Goal: Task Accomplishment & Management: Manage account settings

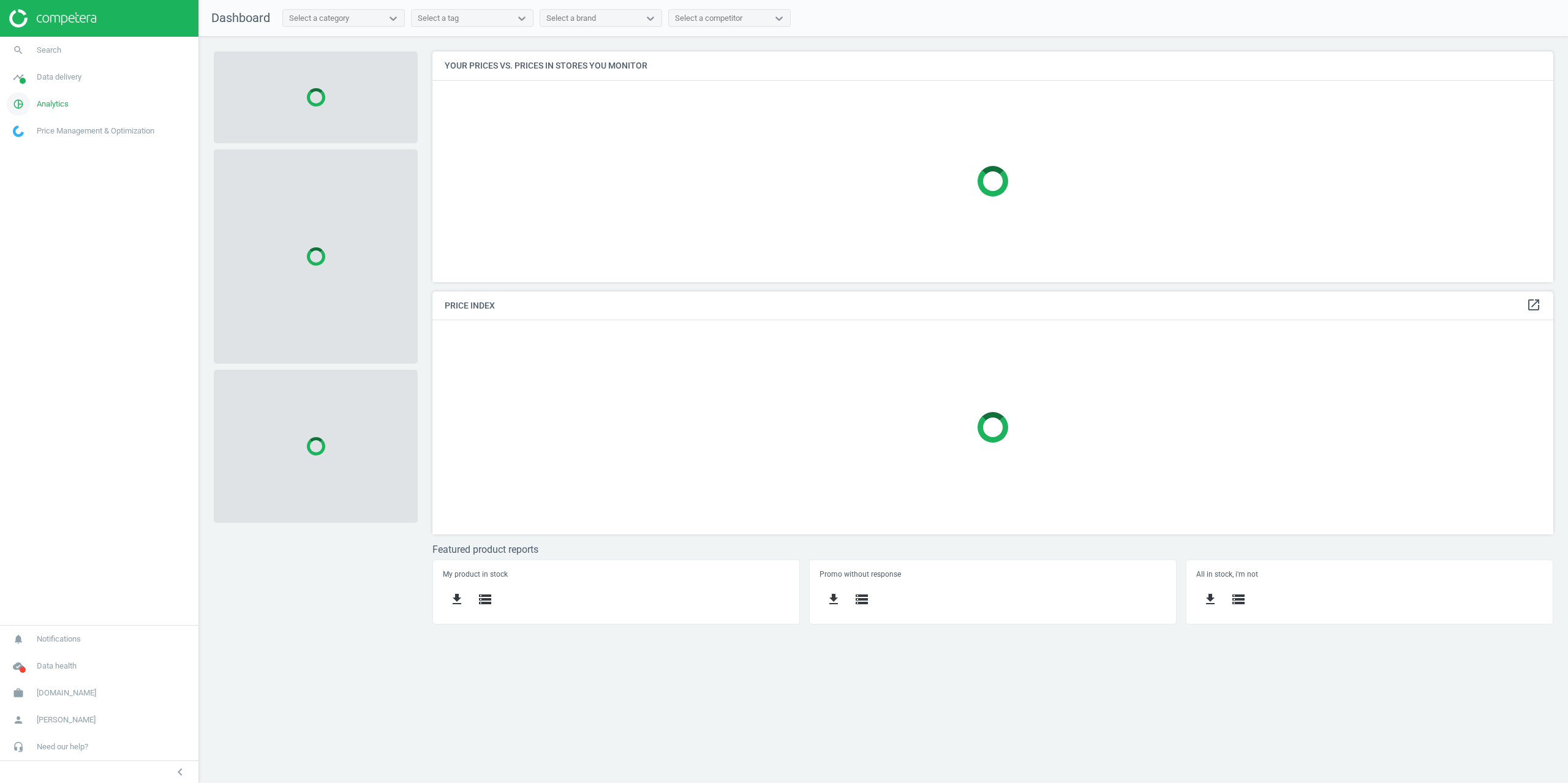
scroll to position [249, 1140]
click at [47, 79] on span "Data delivery" at bounding box center [59, 77] width 45 height 11
click at [28, 143] on span "Matches" at bounding box center [27, 140] width 27 height 10
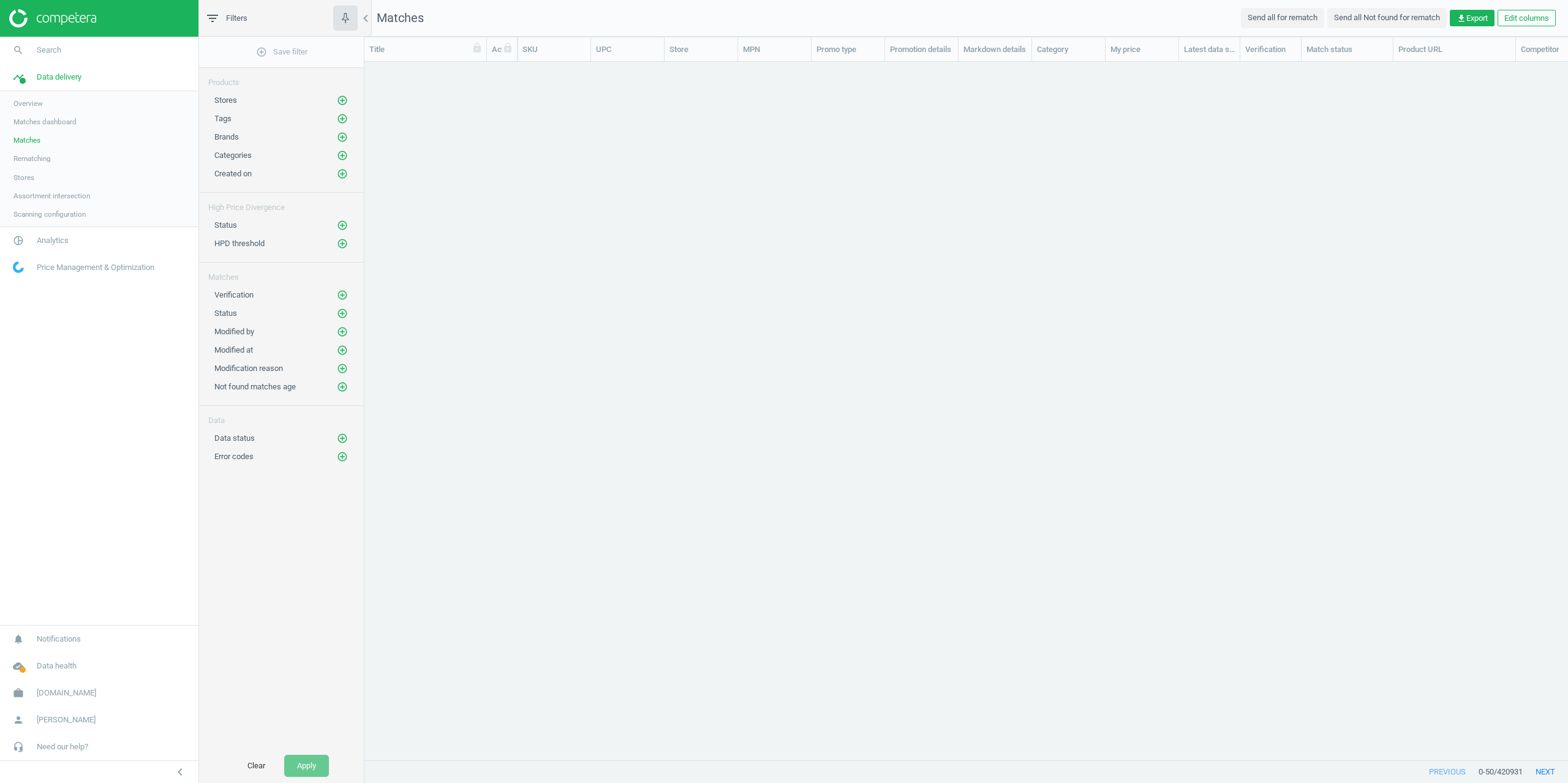
scroll to position [680, 1194]
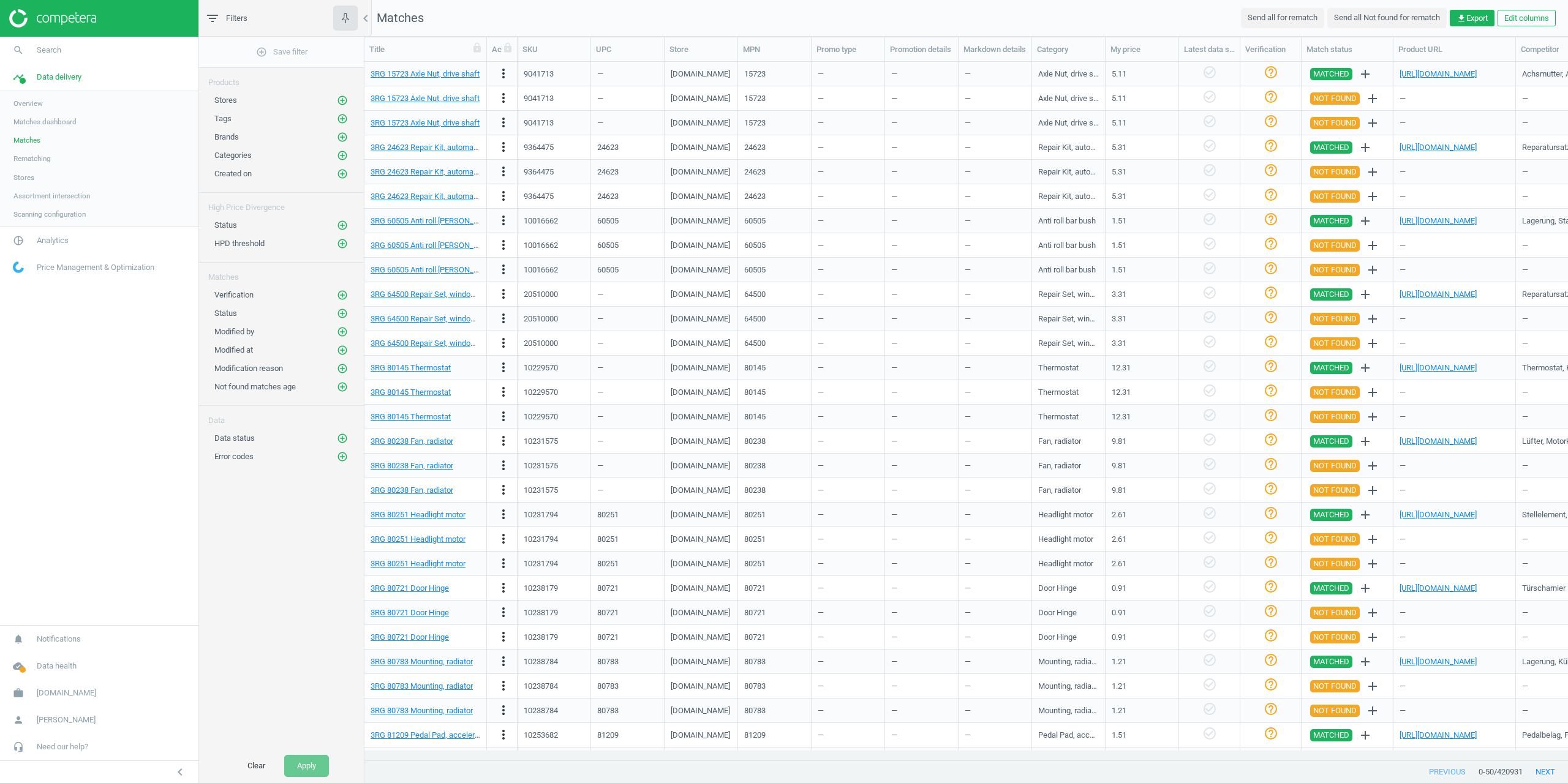
click at [344, 91] on div "Stores add_circle_outline" at bounding box center [281, 97] width 165 height 18
click at [342, 99] on icon "add_circle_outline" at bounding box center [342, 100] width 11 height 11
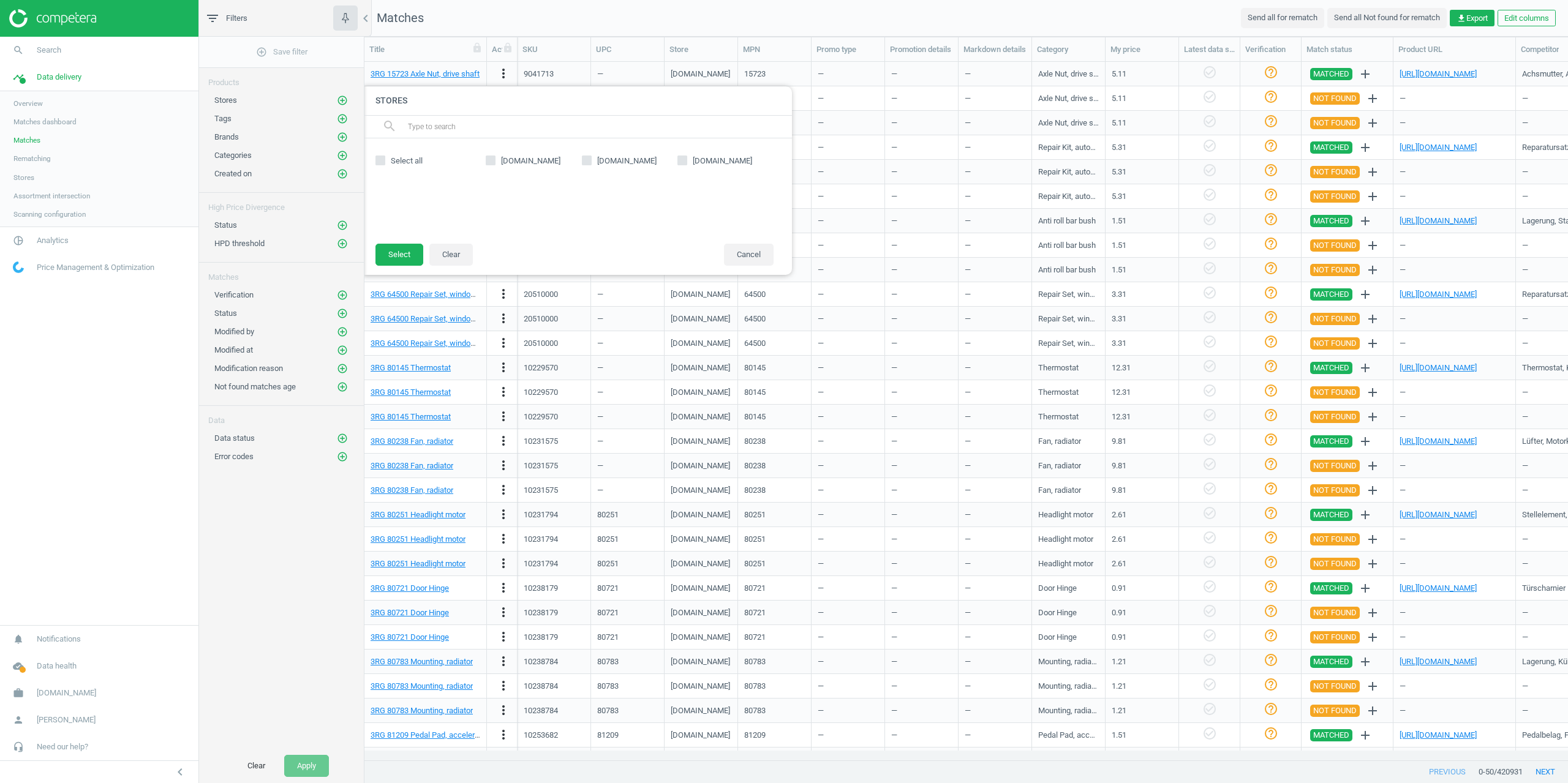
click at [586, 165] on icon at bounding box center [587, 160] width 10 height 10
click at [586, 164] on input "reifendirekt.de" at bounding box center [587, 160] width 8 height 8
checkbox input "true"
click at [412, 258] on button "Select" at bounding box center [399, 255] width 48 height 22
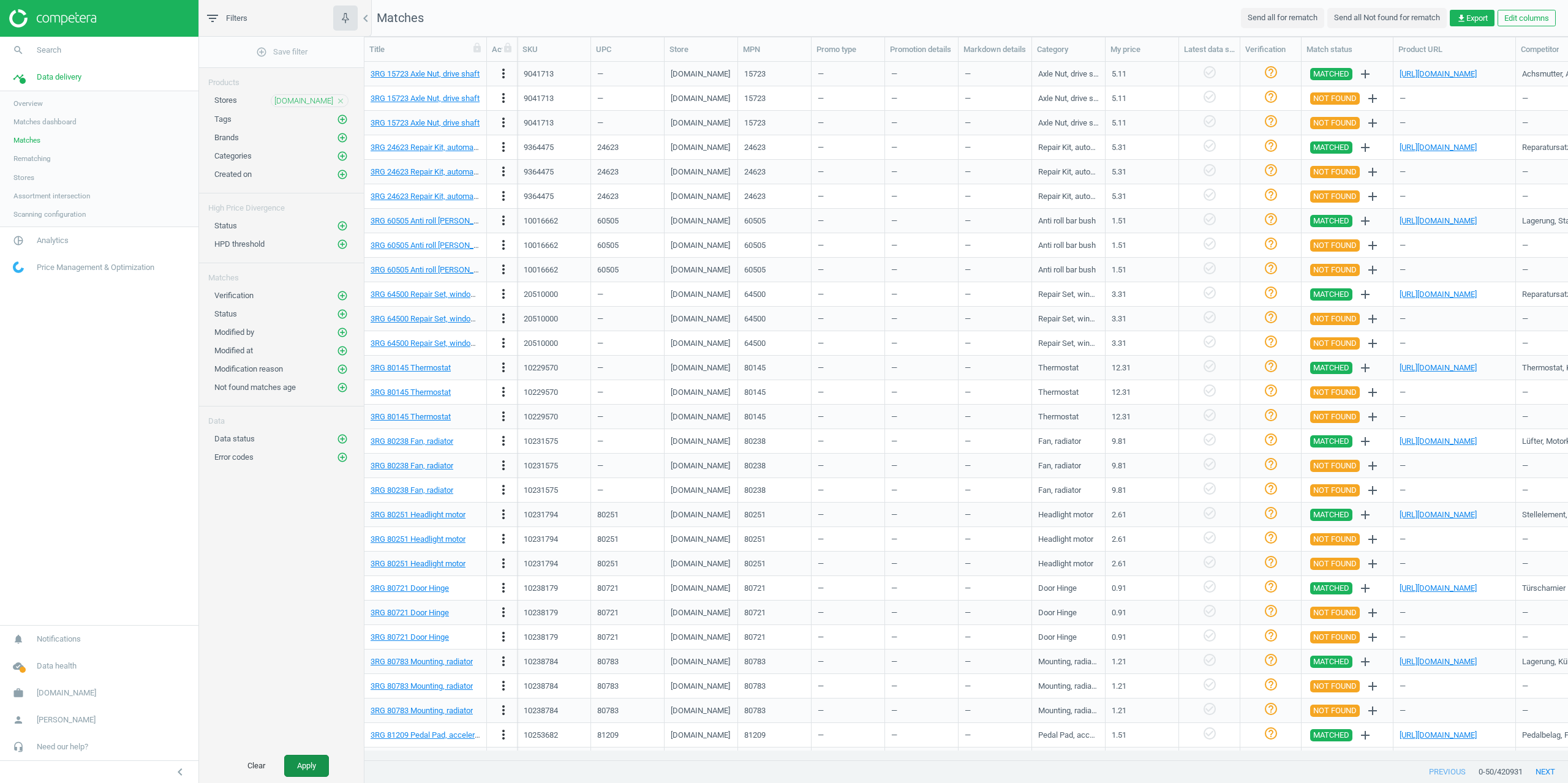
click at [305, 767] on button "Apply" at bounding box center [306, 766] width 45 height 22
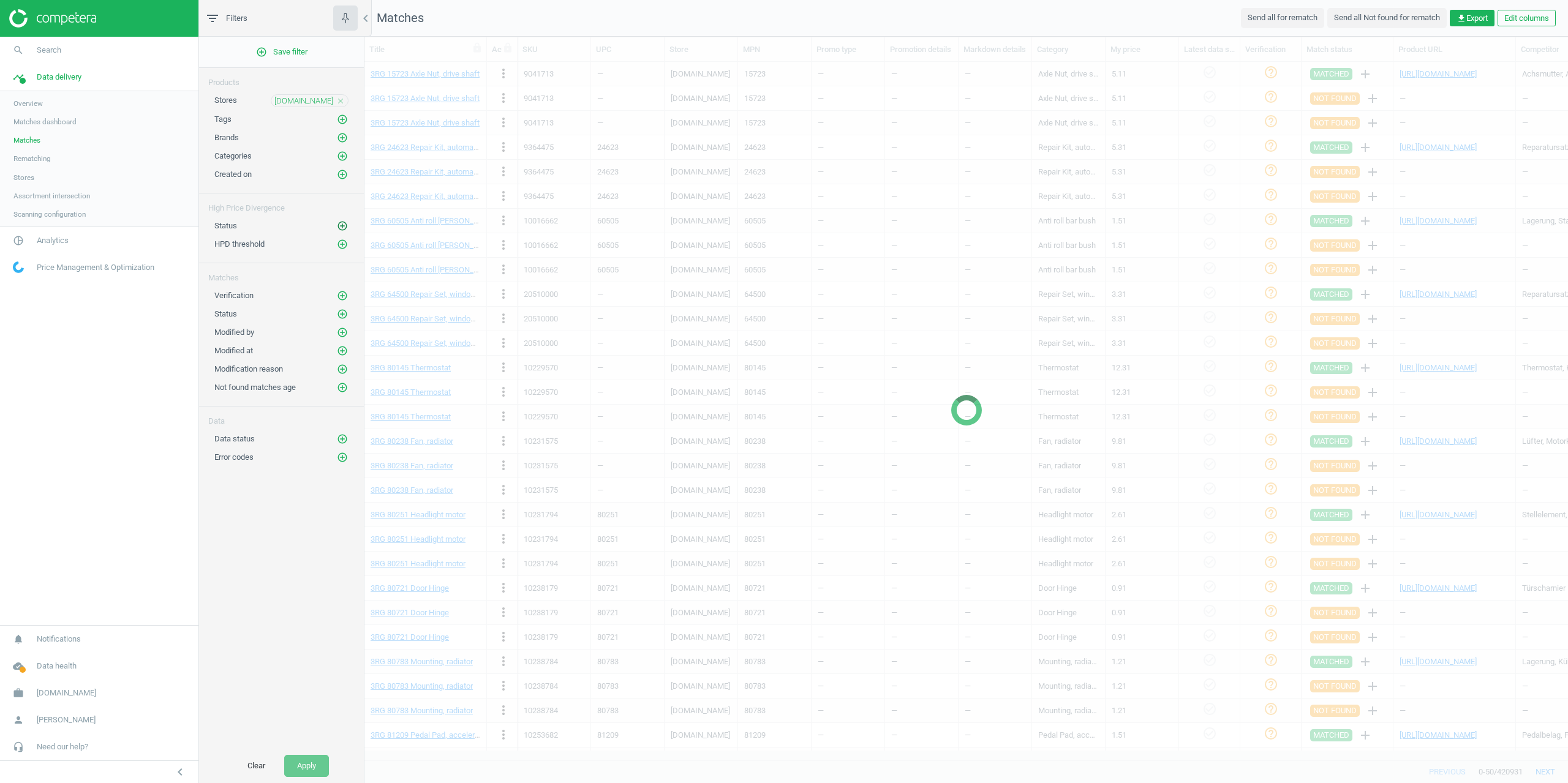
click at [338, 224] on icon "add_circle_outline" at bounding box center [342, 226] width 11 height 11
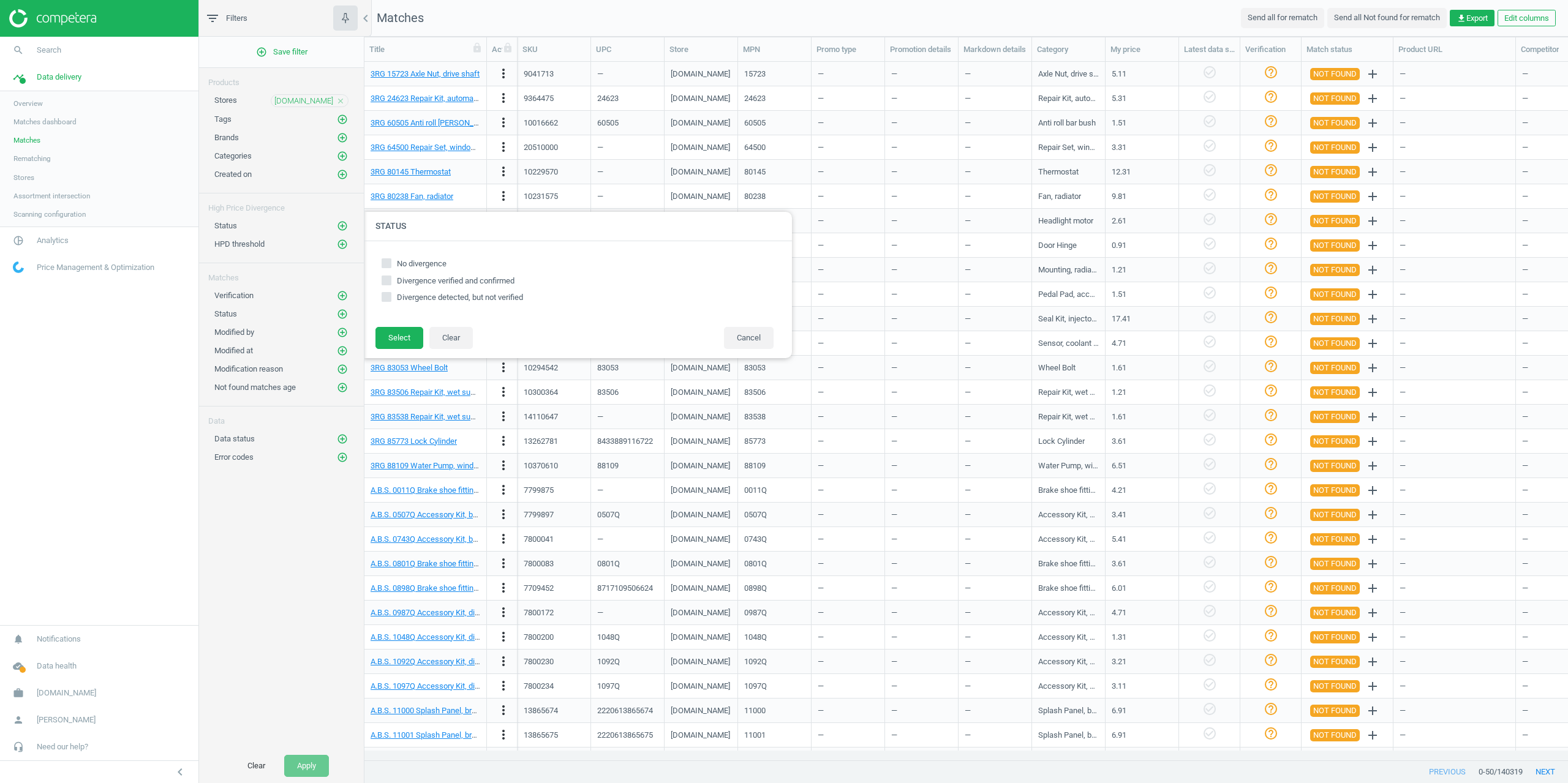
click at [314, 198] on div "High Price Divergence" at bounding box center [281, 203] width 165 height 20
click at [314, 194] on div "High Price Divergence" at bounding box center [281, 203] width 165 height 20
click at [338, 316] on icon "add_circle_outline" at bounding box center [342, 314] width 11 height 11
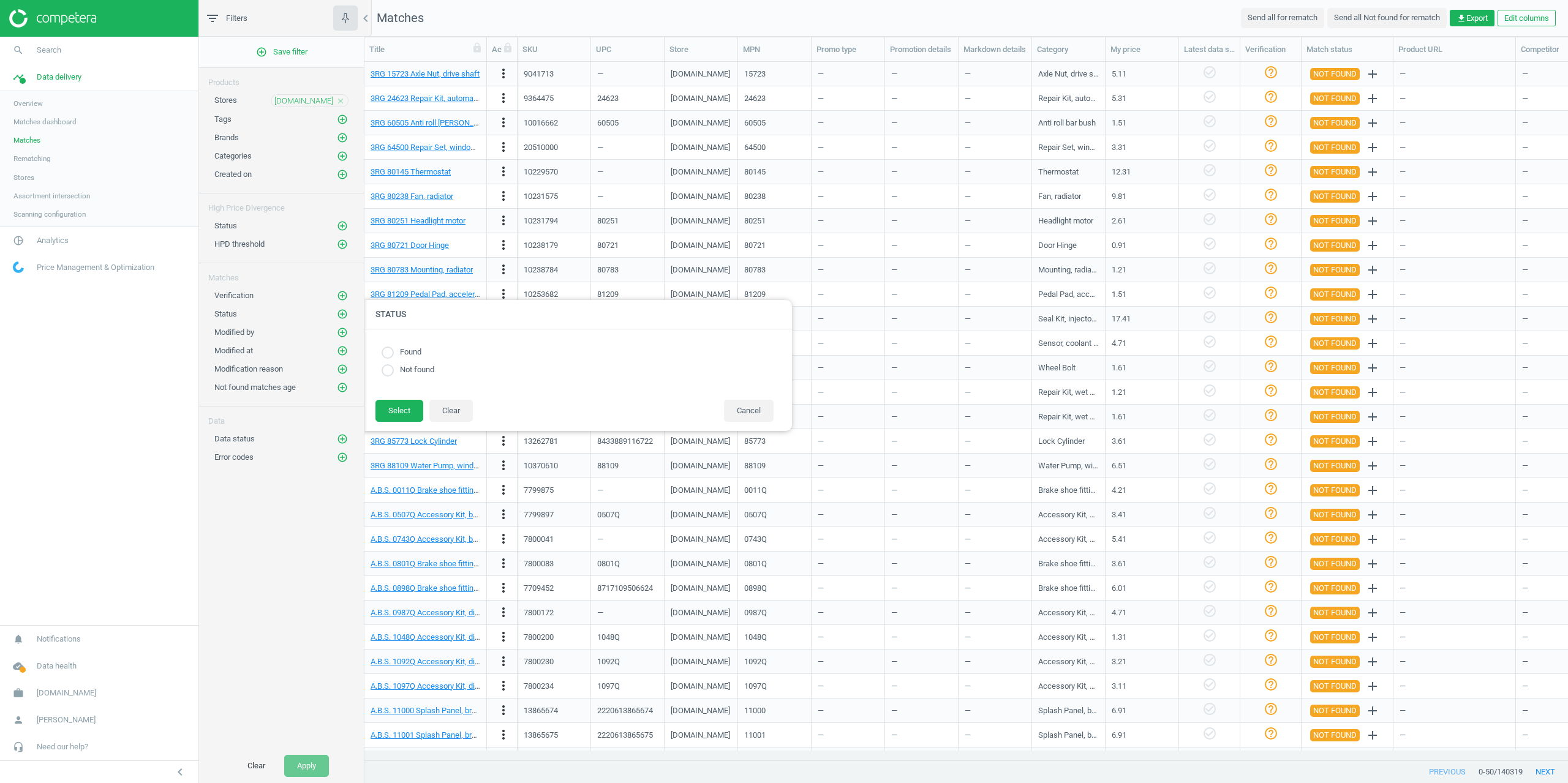
click at [394, 350] on label "Found" at bounding box center [407, 352] width 27 height 12
click at [382, 356] on input "radio" at bounding box center [387, 352] width 12 height 12
radio input "true"
click at [390, 405] on button "Select" at bounding box center [399, 411] width 48 height 22
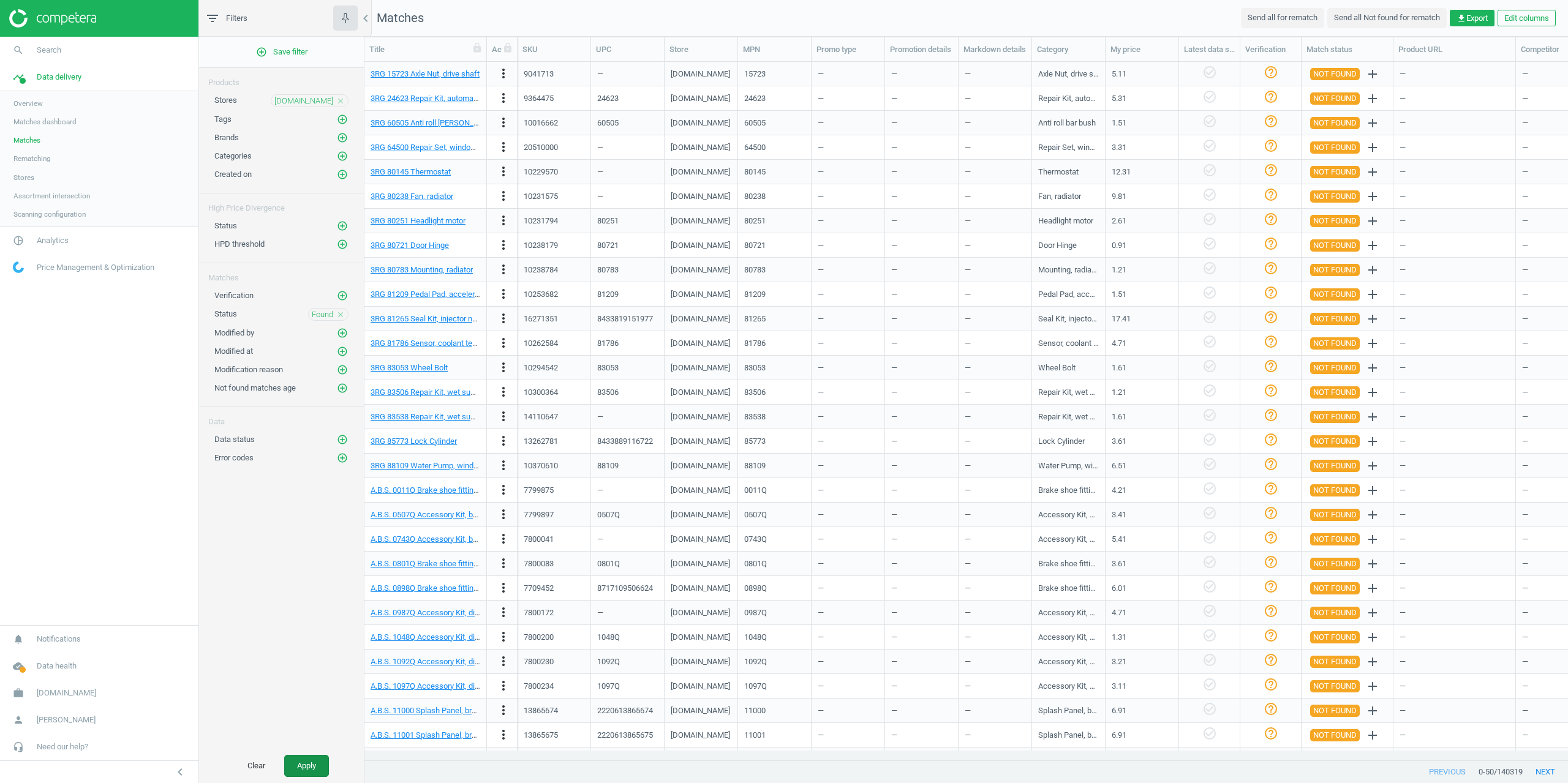
click at [318, 765] on button "Apply" at bounding box center [306, 766] width 45 height 22
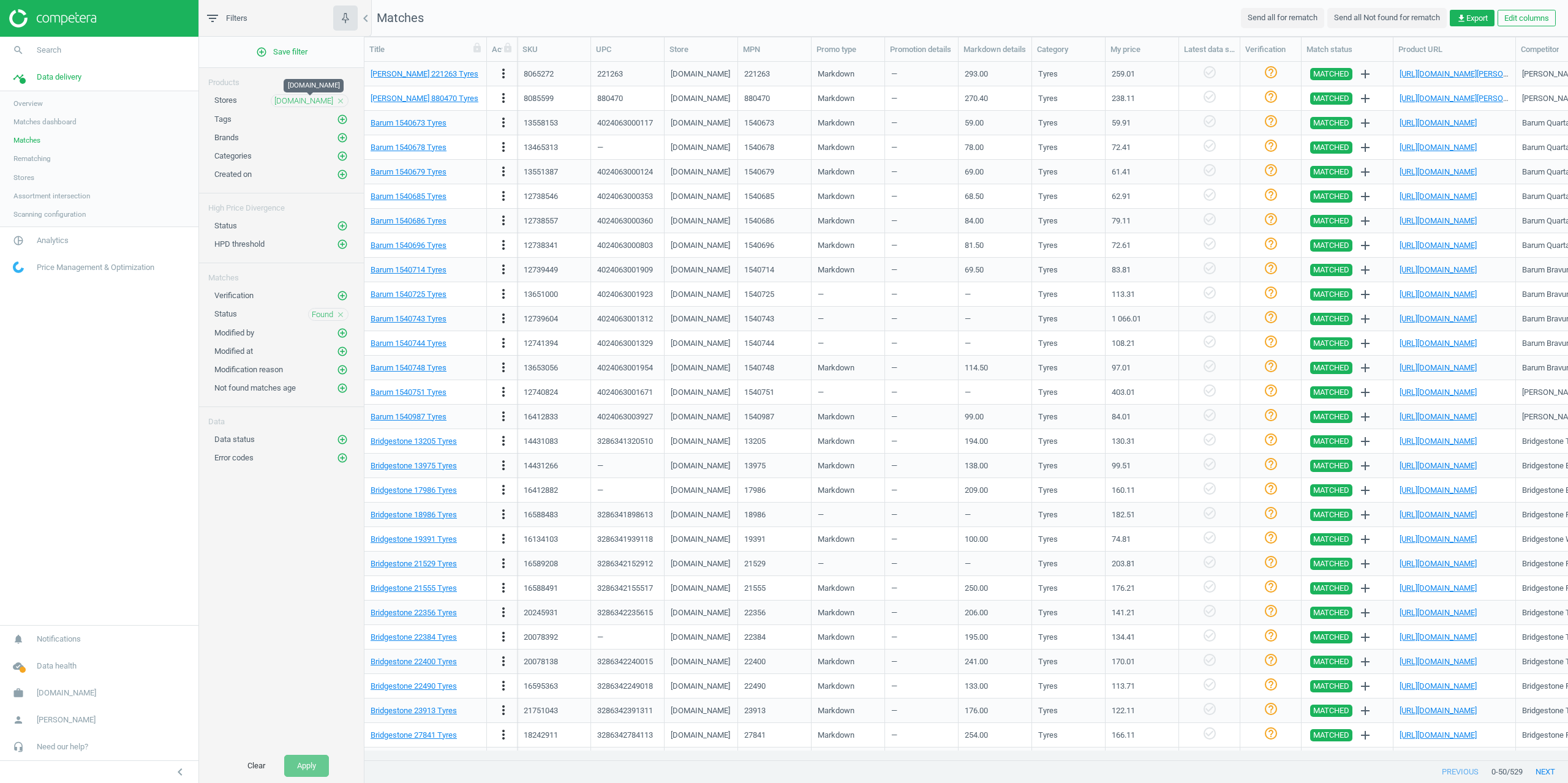
click at [322, 105] on span "reifendirekt.de" at bounding box center [303, 101] width 59 height 11
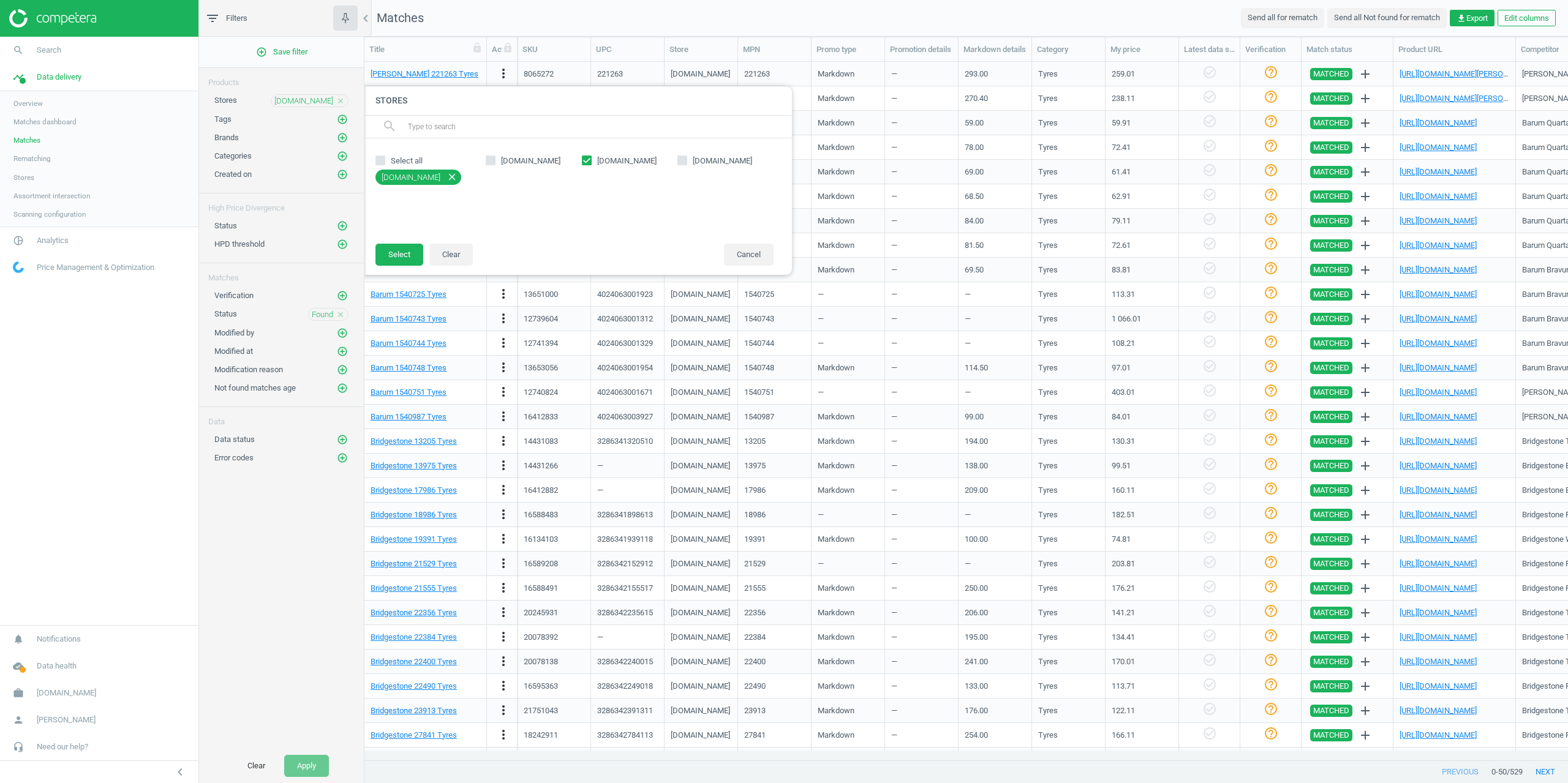
click at [619, 158] on span "reifendirekt.de" at bounding box center [627, 161] width 64 height 11
click at [590, 158] on input "reifendirekt.de" at bounding box center [587, 160] width 8 height 8
checkbox input "false"
click at [695, 155] on span "atu.de" at bounding box center [722, 161] width 64 height 11
click at [686, 156] on input "atu.de" at bounding box center [682, 160] width 8 height 8
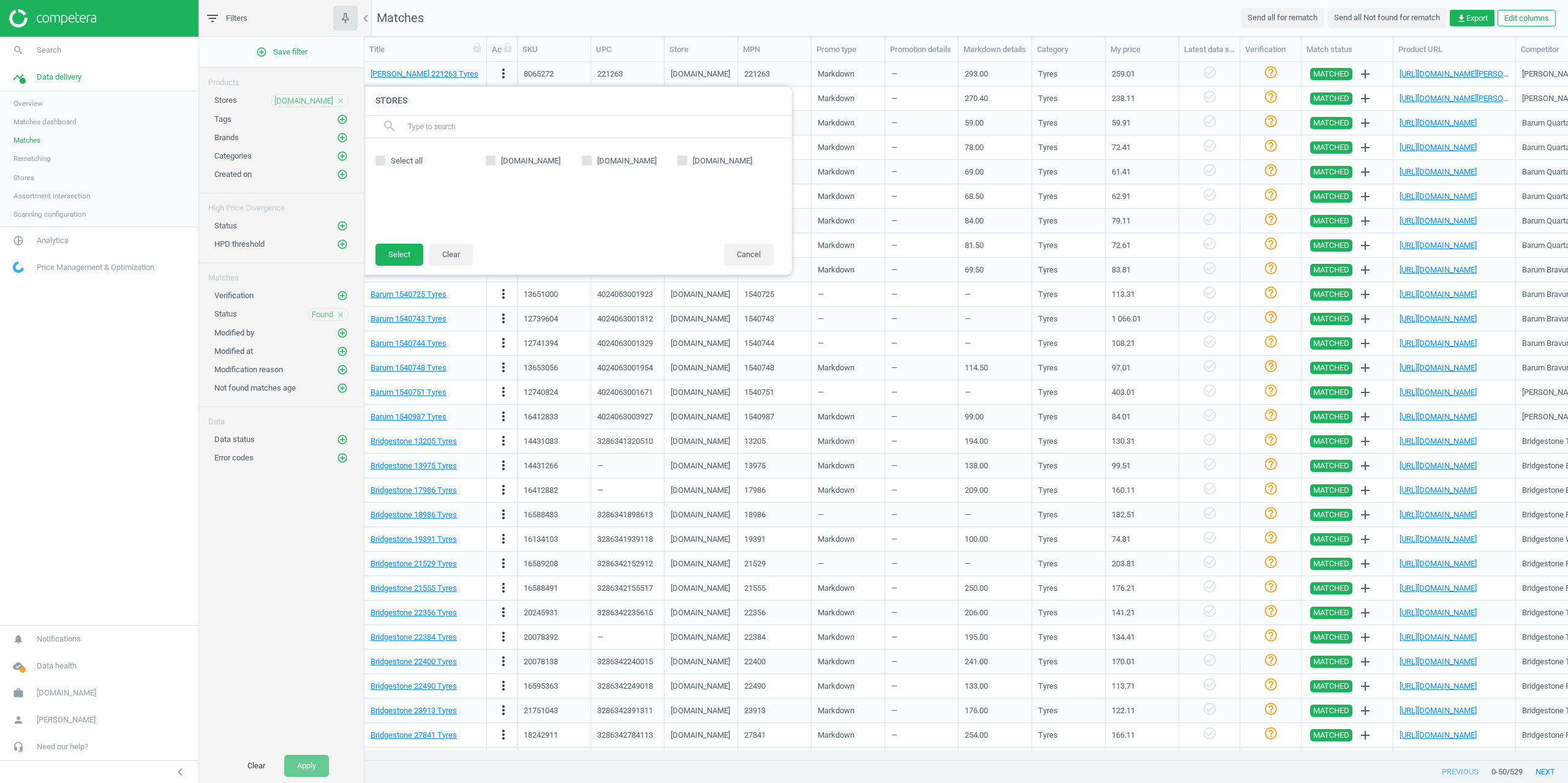
checkbox input "true"
drag, startPoint x: 394, startPoint y: 256, endPoint x: 376, endPoint y: 323, distance: 69.4
click at [394, 255] on button "Select" at bounding box center [399, 255] width 48 height 22
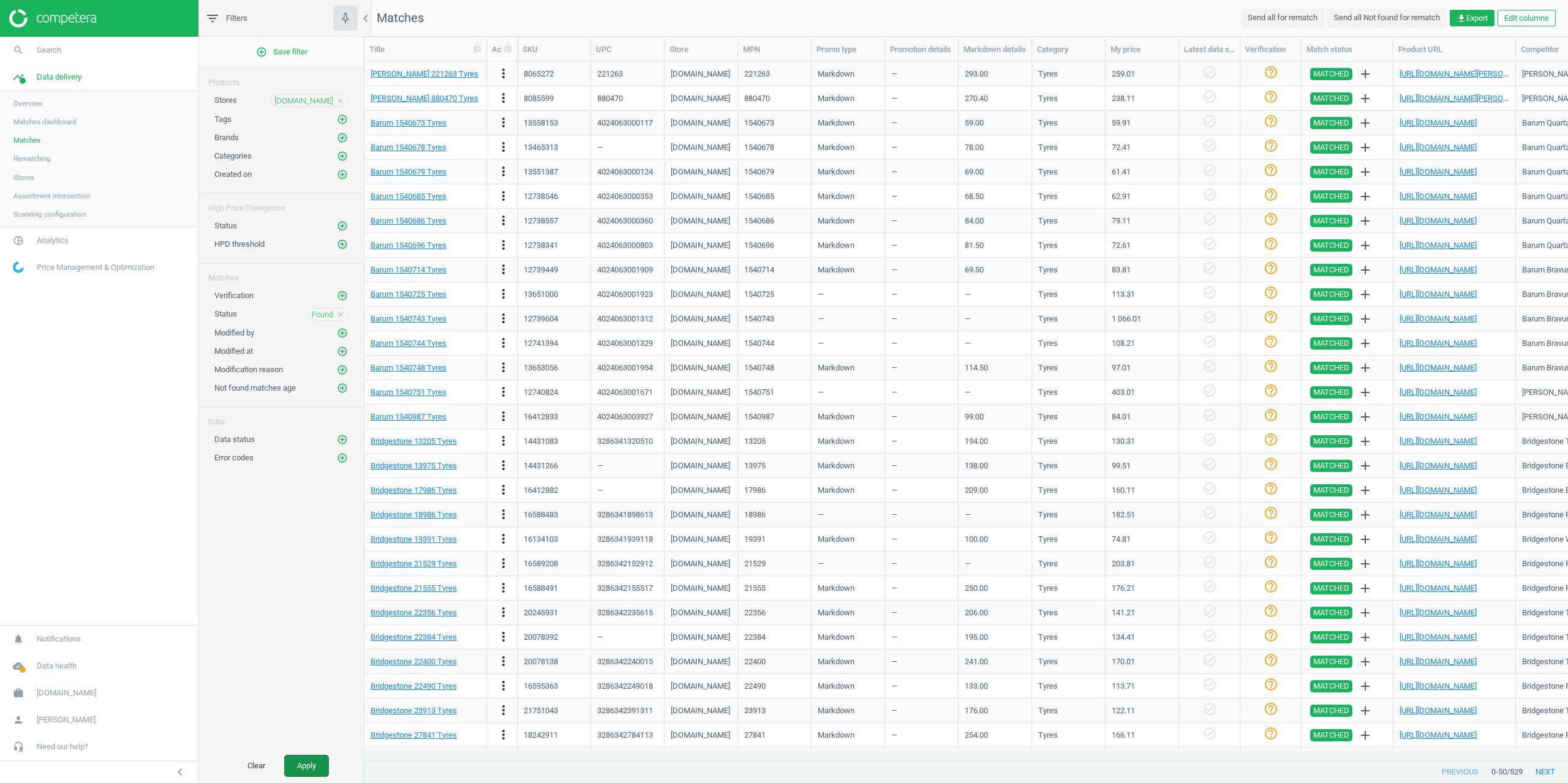
click at [313, 769] on button "Apply" at bounding box center [306, 766] width 45 height 22
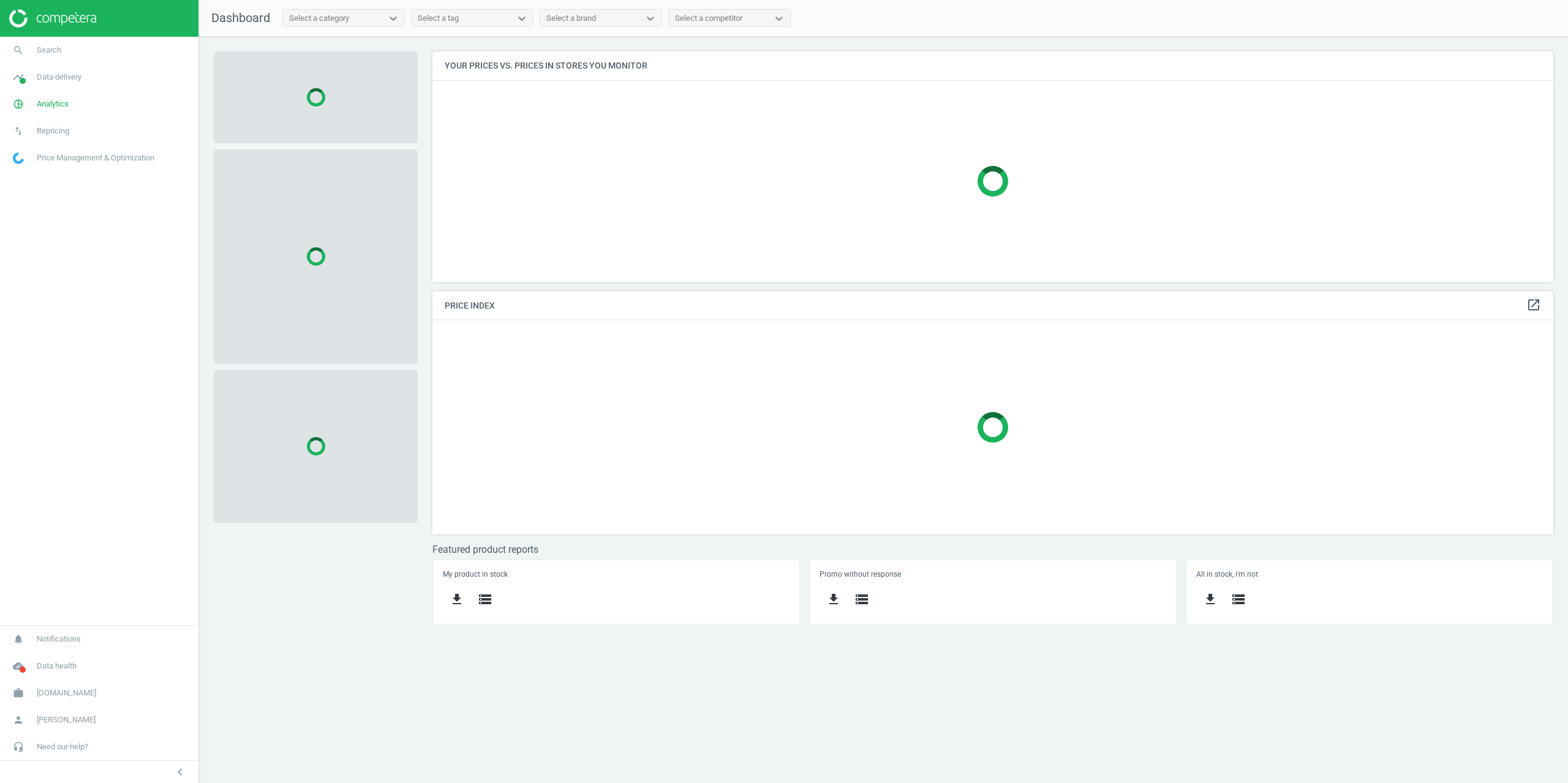
scroll to position [249, 1140]
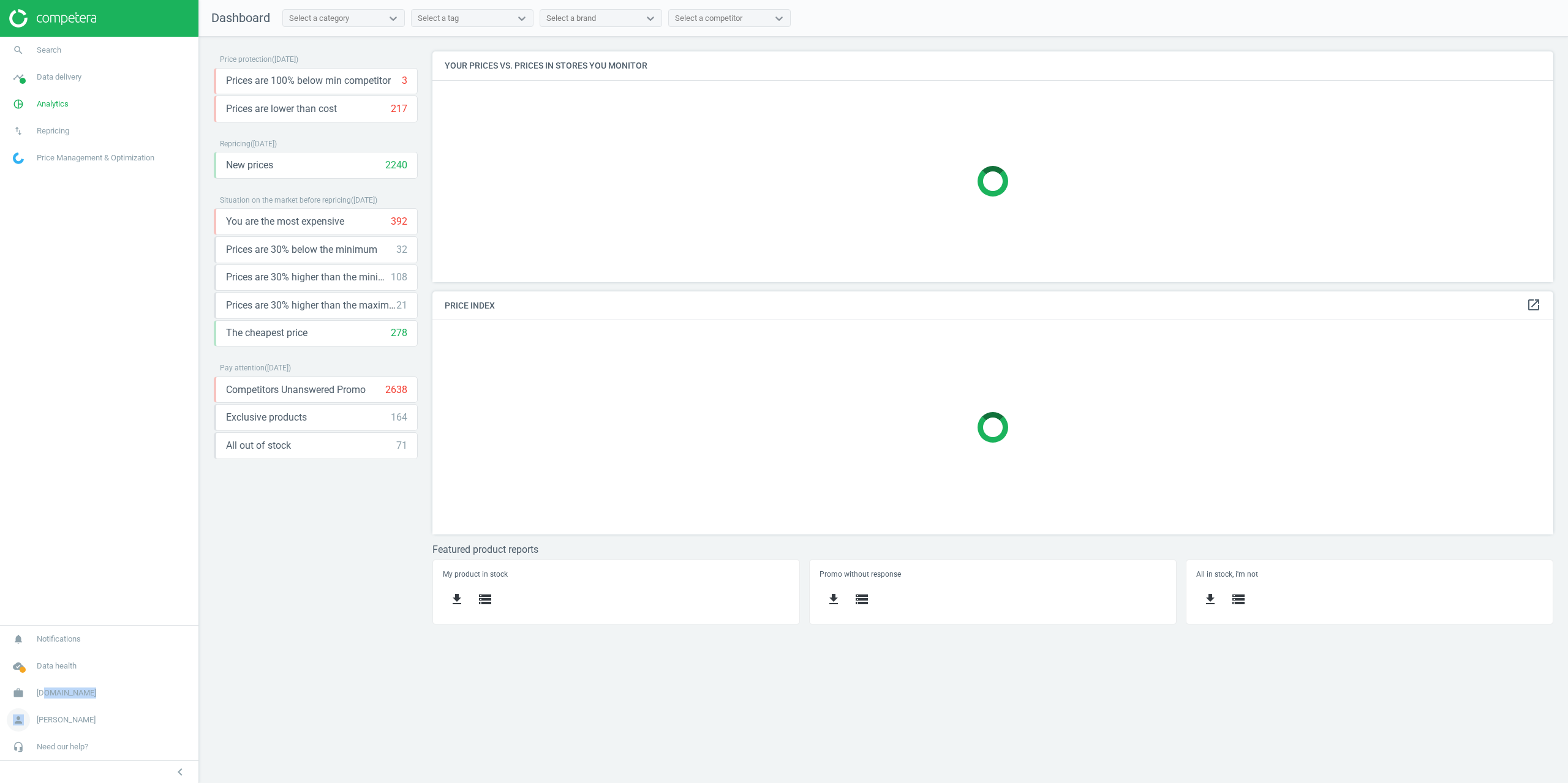
click at [40, 708] on nav "notifications Notifications cloud_done Data health work [DOMAIN_NAME] Switch ca…" at bounding box center [99, 692] width 199 height 135
click at [38, 690] on span "[DOMAIN_NAME]" at bounding box center [67, 693] width 59 height 11
click at [48, 678] on span "Campaign settings" at bounding box center [43, 676] width 60 height 10
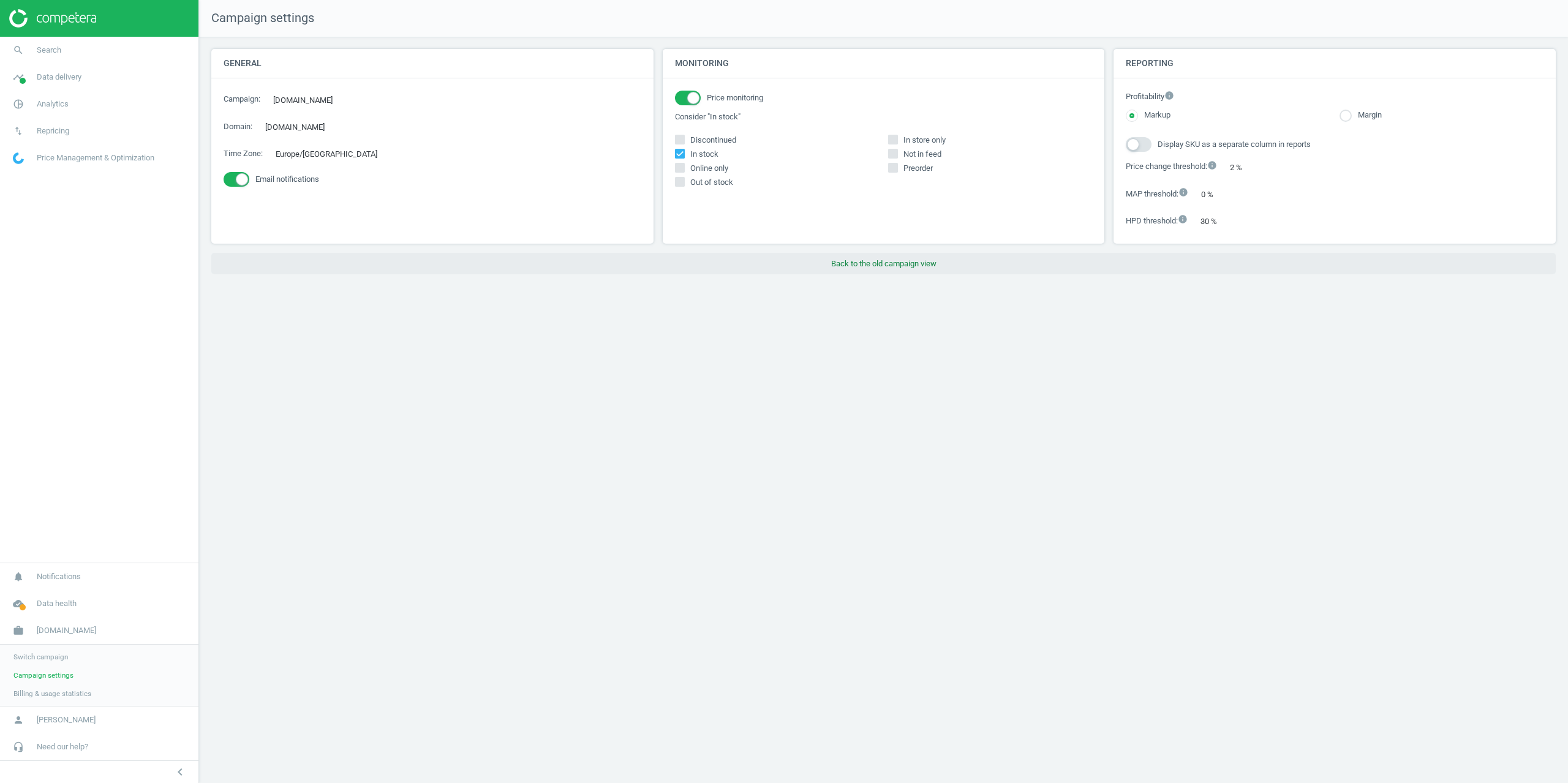
click at [818, 272] on button "Back to the old campaign view" at bounding box center [883, 264] width 1344 height 22
